Goal: Find specific fact: Find specific fact

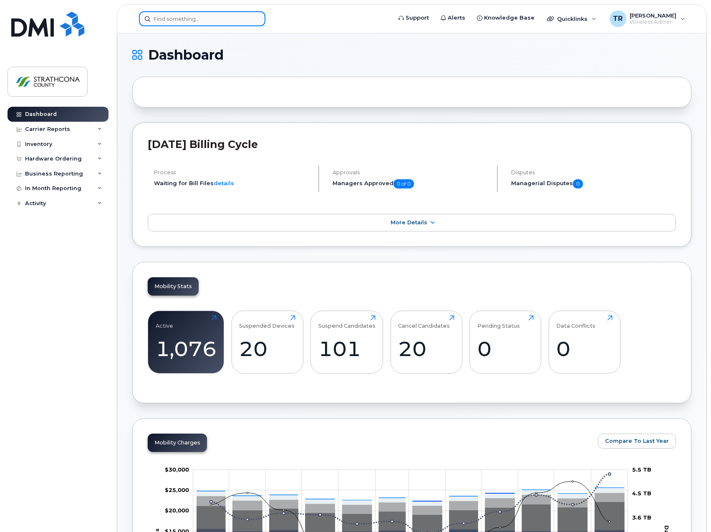
click at [229, 17] on input at bounding box center [202, 18] width 126 height 15
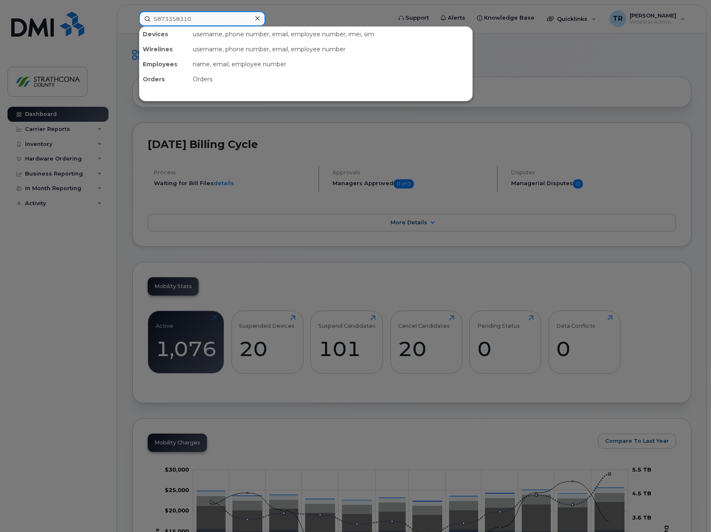
type input "5873358310"
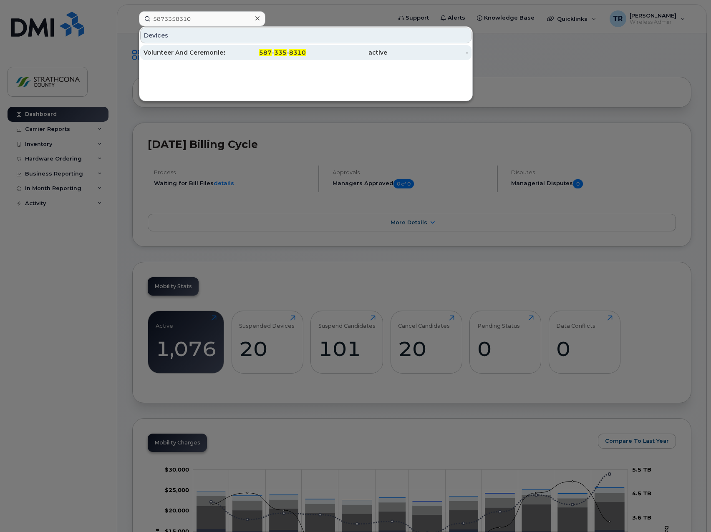
click at [229, 49] on div "587 - 335 - 8310" at bounding box center [265, 52] width 81 height 8
click at [400, 59] on div "-" at bounding box center [427, 52] width 81 height 15
click at [465, 52] on div "-" at bounding box center [427, 52] width 81 height 8
click at [181, 50] on div "Volunteer And Ceremonies Coordinator" at bounding box center [183, 52] width 81 height 8
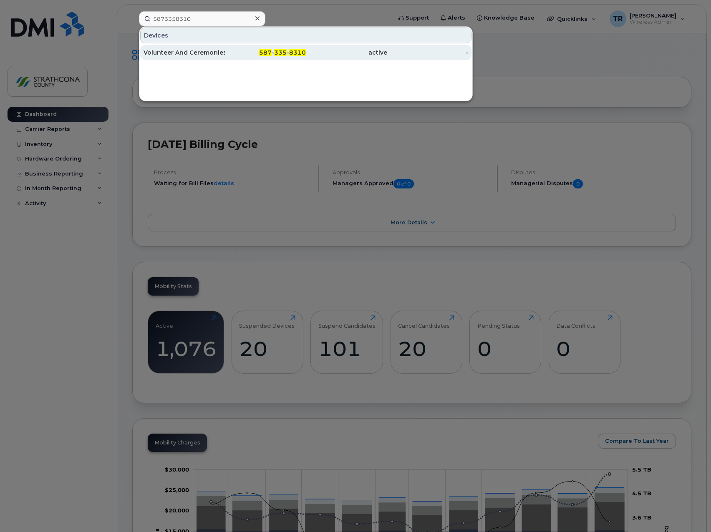
click at [181, 50] on div "Volunteer And Ceremonies Coordinator" at bounding box center [183, 52] width 81 height 8
click at [543, 124] on div at bounding box center [355, 266] width 711 height 532
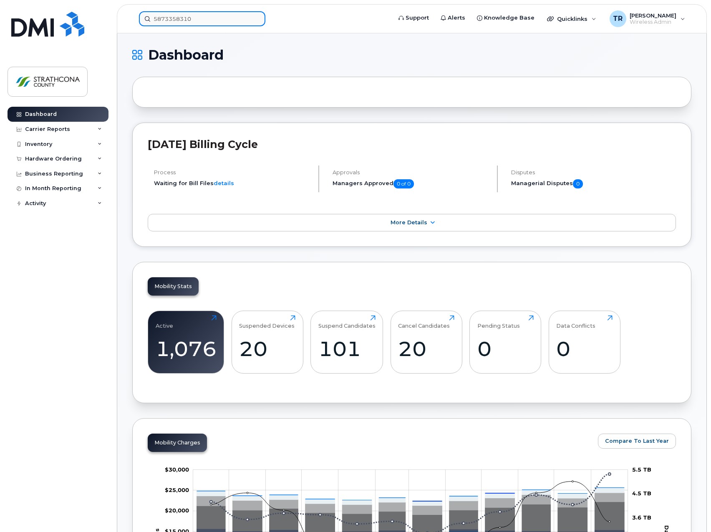
click at [221, 24] on input "5873358310" at bounding box center [202, 18] width 126 height 15
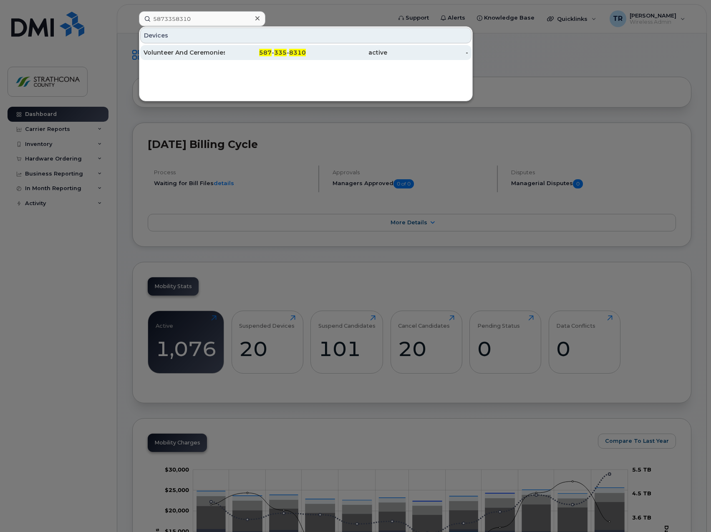
click at [223, 51] on div "Volunteer And Ceremonies Coordinator" at bounding box center [183, 52] width 81 height 8
click at [140, 45] on link "Volunteer And Ceremonies Coordinator 587 - 335 - 8310 active -" at bounding box center [305, 52] width 331 height 15
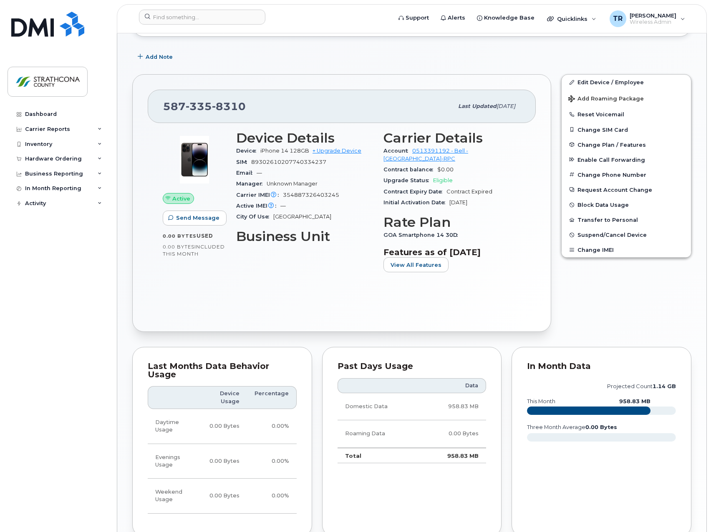
scroll to position [167, 0]
